Goal: Task Accomplishment & Management: Manage account settings

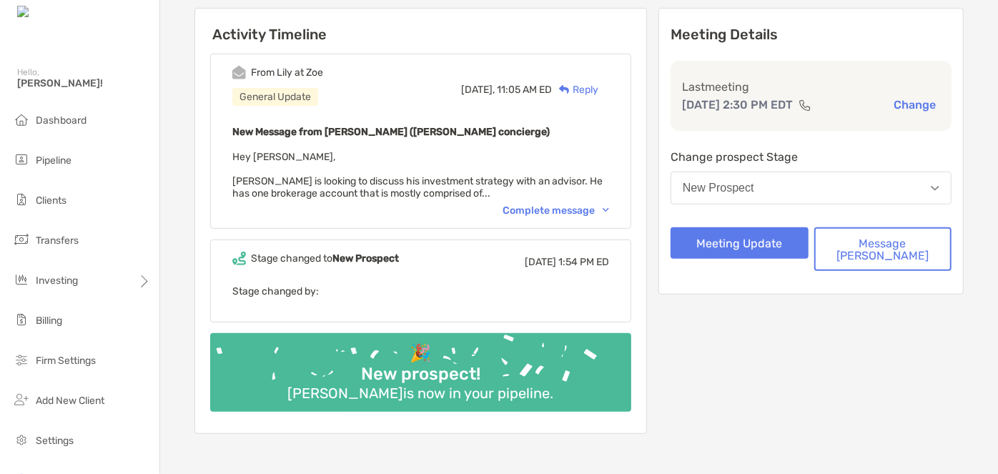
scroll to position [175, 0]
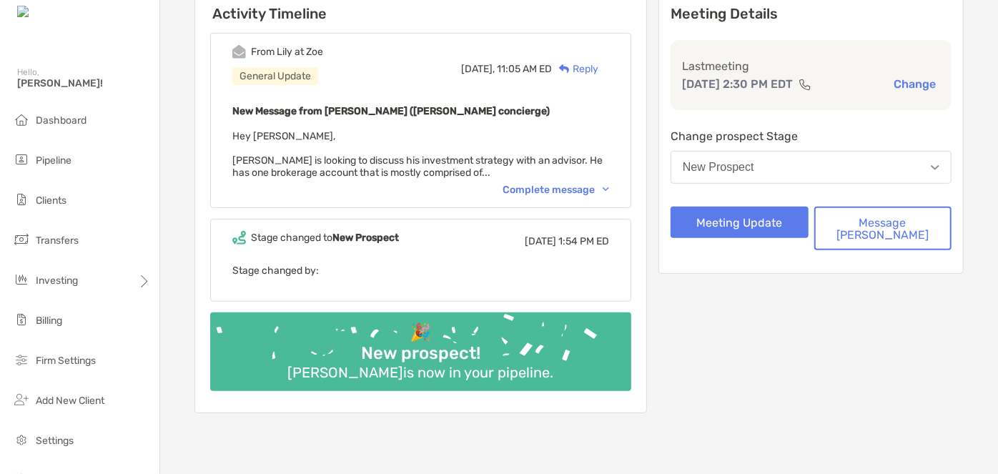
click at [558, 187] on div "Complete message" at bounding box center [555, 190] width 106 height 12
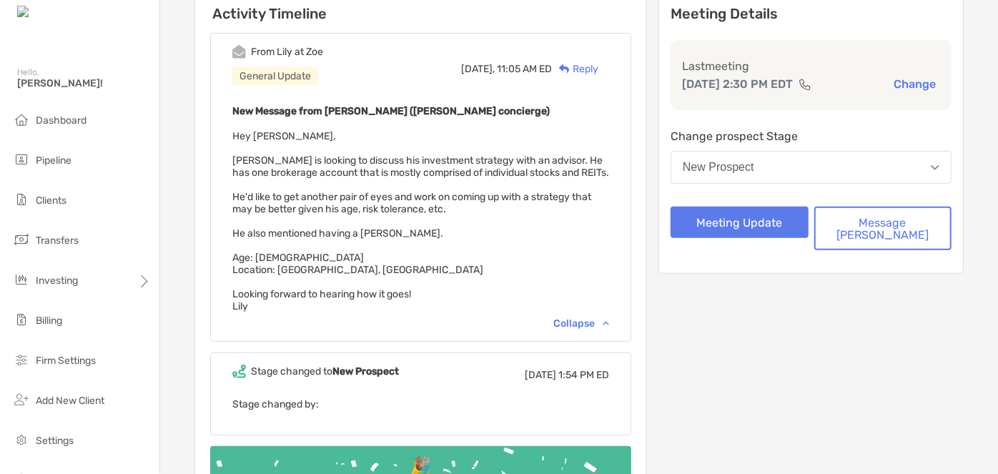
scroll to position [0, 0]
